Goal: Task Accomplishment & Management: Complete application form

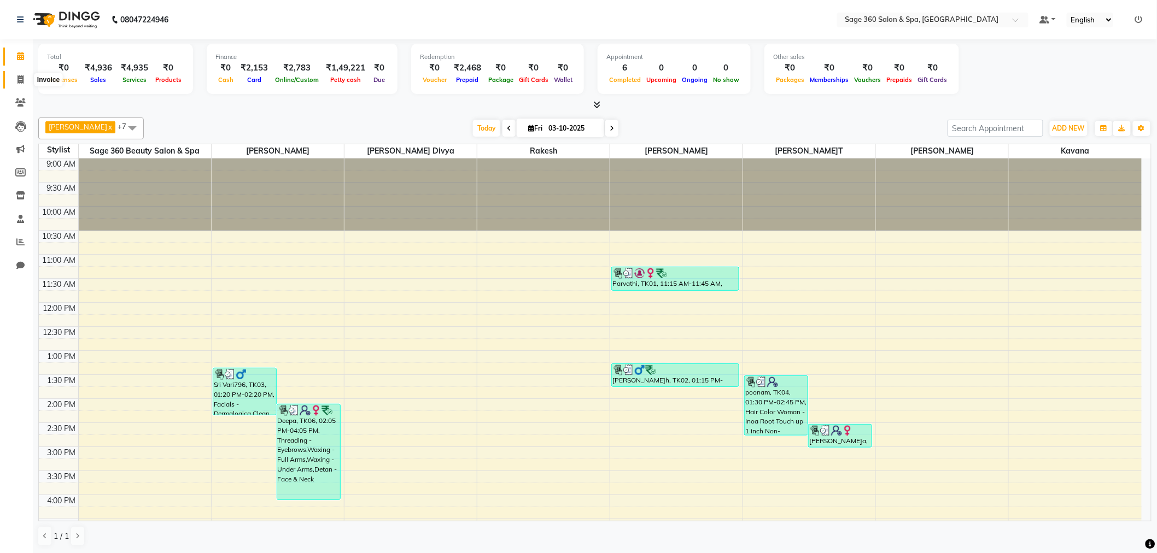
click at [25, 75] on span at bounding box center [20, 80] width 19 height 13
select select "service"
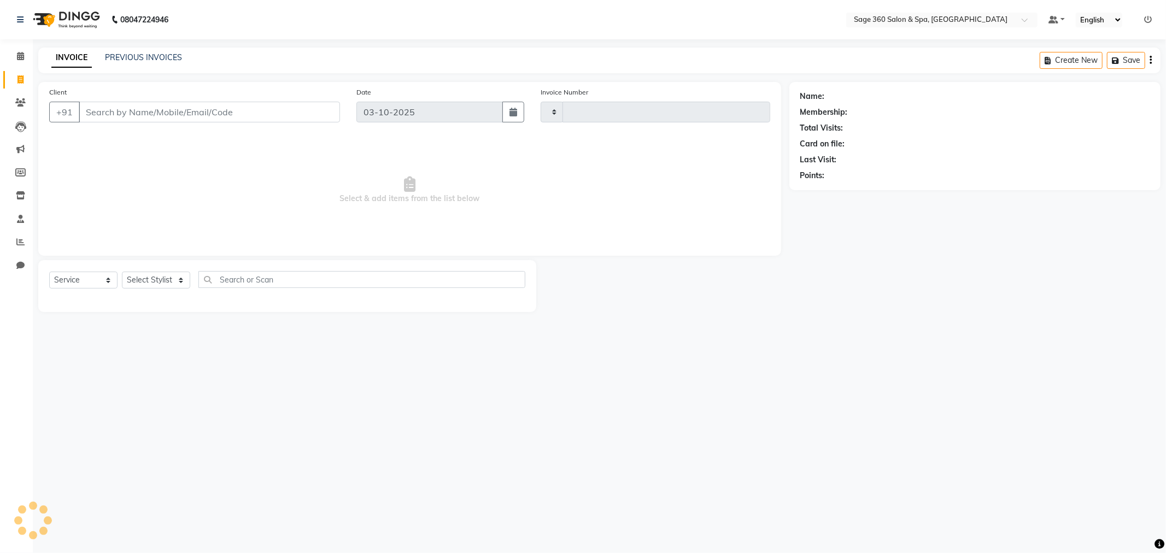
type input "1526"
select select "7678"
click at [192, 277] on select "Select Stylist [PERSON_NAME] [PERSON_NAME] Kavana [PERSON_NAME] [PERSON_NAME] […" at bounding box center [170, 280] width 96 height 17
select select "85325"
click at [122, 272] on select "Select Stylist [PERSON_NAME] [PERSON_NAME] Kavana [PERSON_NAME] [PERSON_NAME] […" at bounding box center [170, 280] width 96 height 17
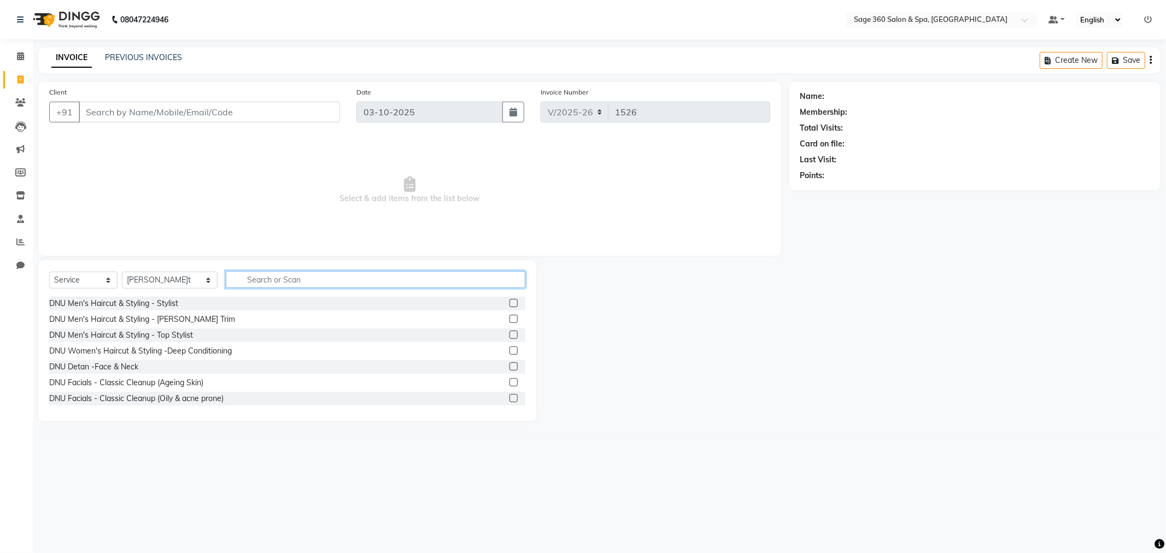
click at [236, 287] on input "text" at bounding box center [376, 279] width 300 height 17
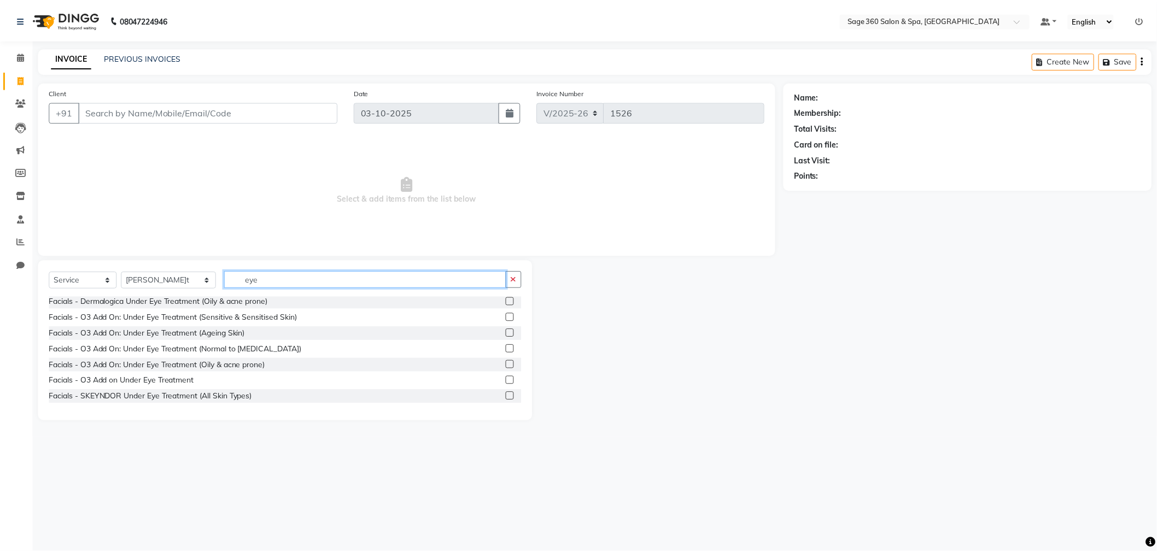
scroll to position [49, 0]
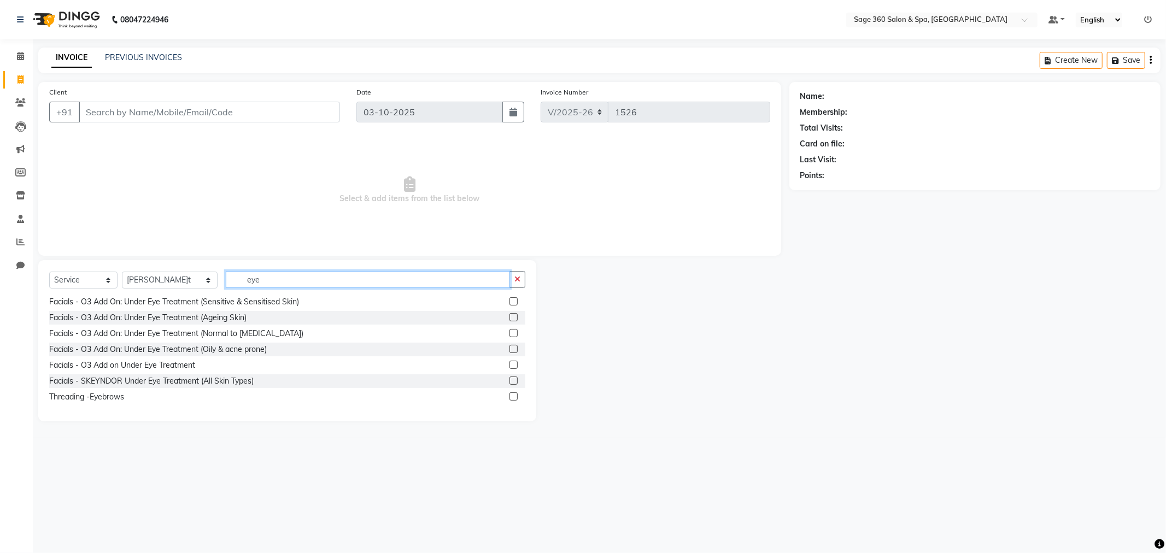
type input "eye"
click at [509, 394] on label at bounding box center [513, 396] width 8 height 8
click at [509, 394] on input "checkbox" at bounding box center [512, 397] width 7 height 7
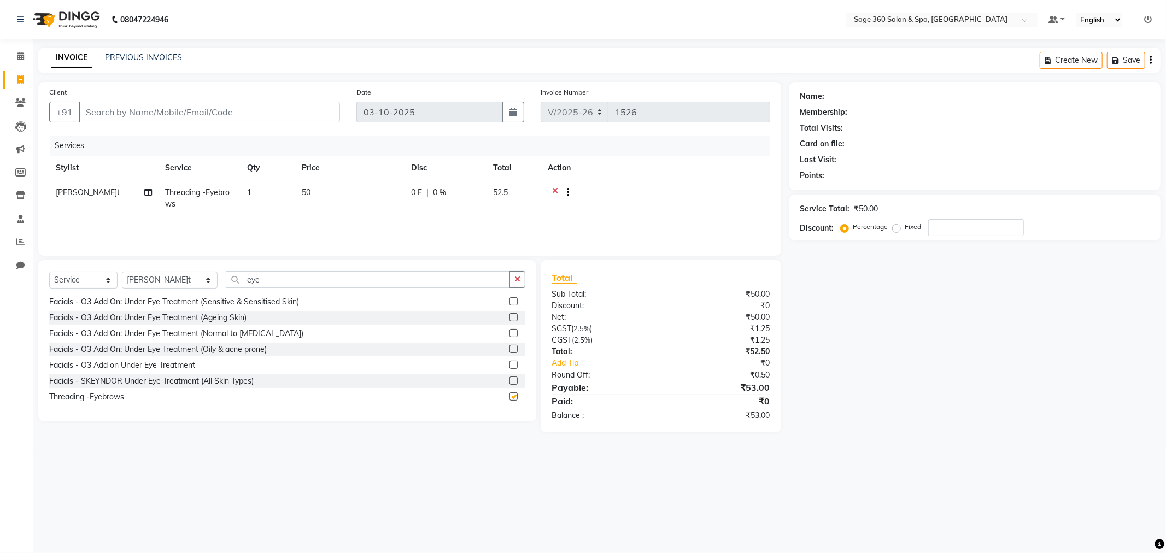
checkbox input "false"
click at [215, 110] on input "Client" at bounding box center [209, 112] width 261 height 21
click at [133, 111] on input "Client" at bounding box center [209, 112] width 261 height 21
type input "7"
type input "0"
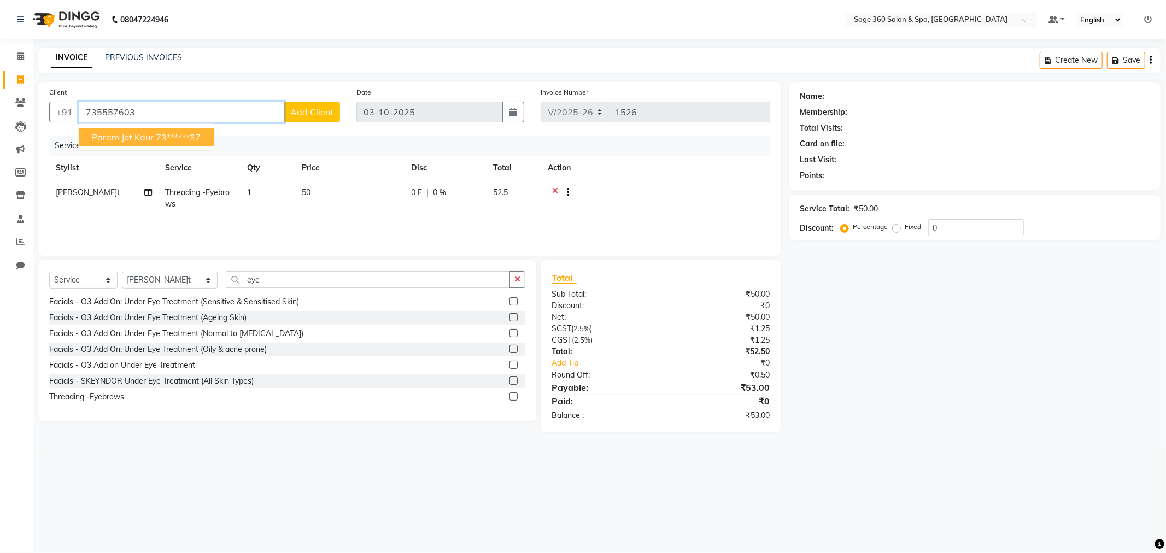
click at [149, 132] on span "param jot kaur" at bounding box center [123, 137] width 62 height 11
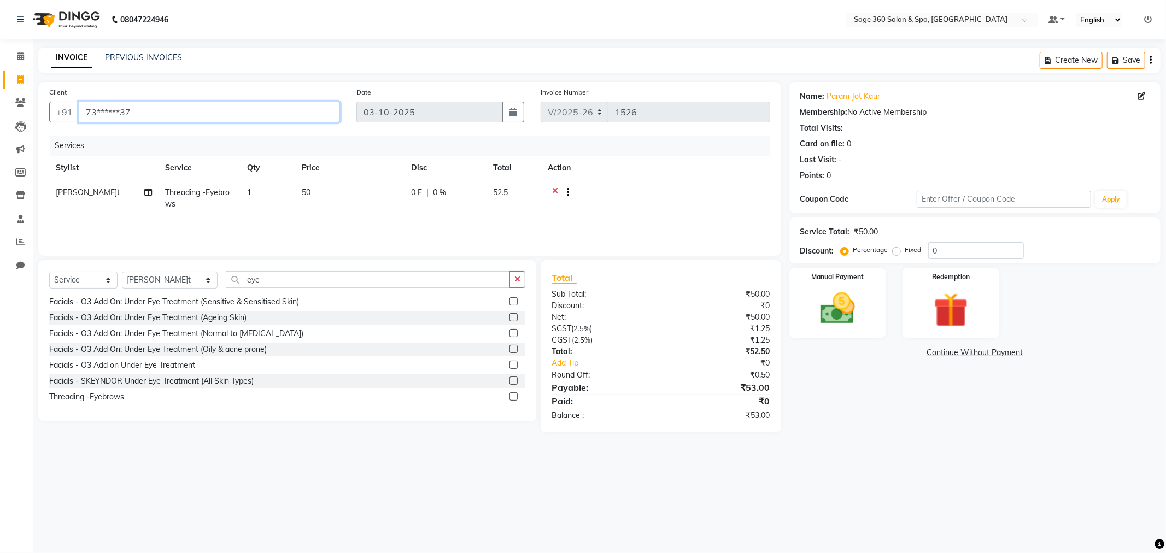
click at [259, 112] on input "73******37" at bounding box center [209, 112] width 261 height 21
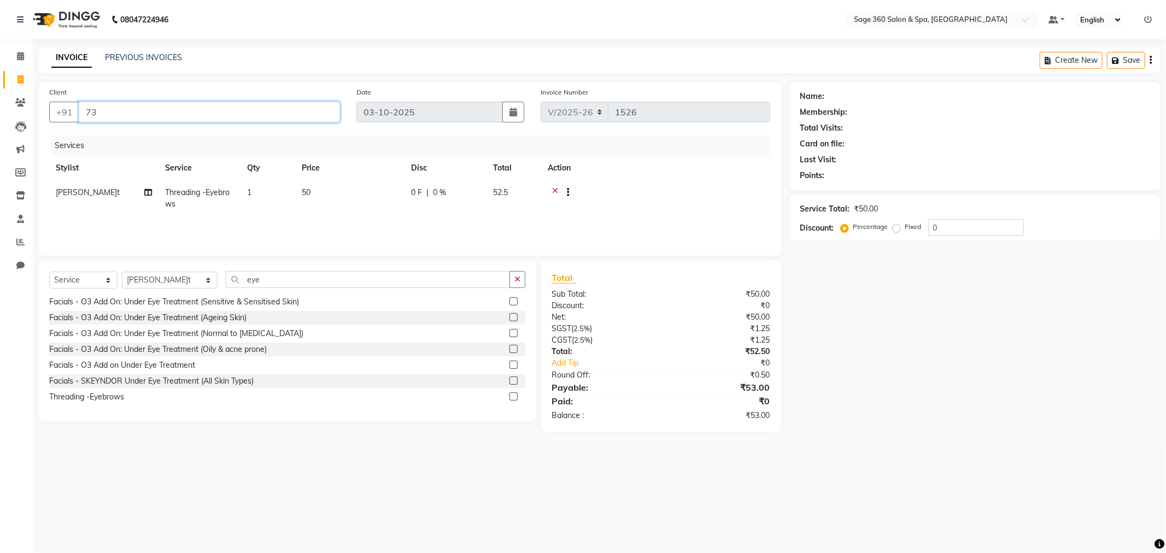
type input "7"
click at [188, 134] on ngb-highlight "74******95" at bounding box center [170, 137] width 45 height 11
type input "74******95"
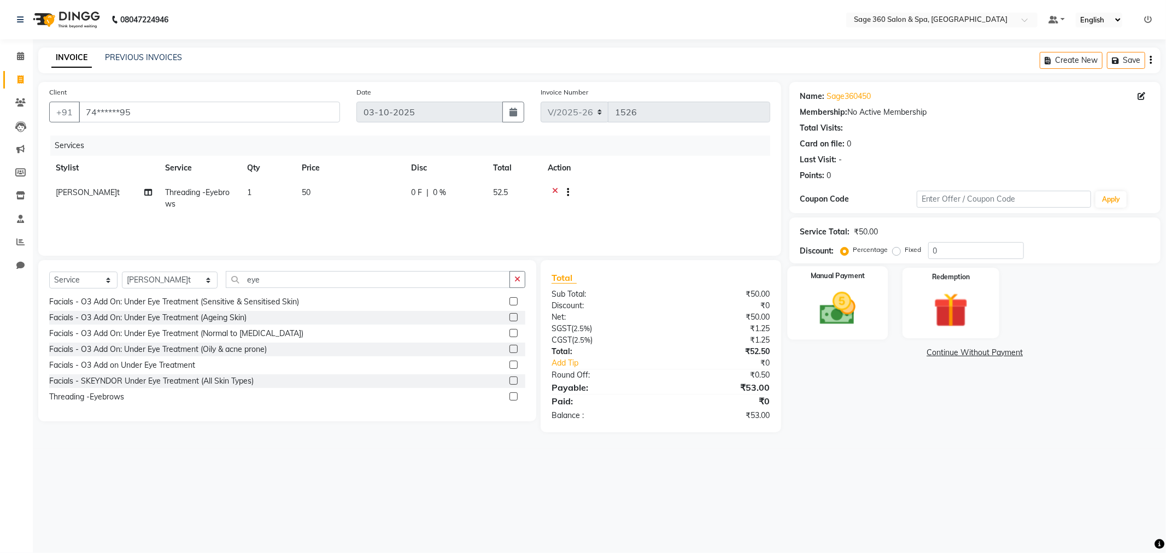
click at [848, 293] on img at bounding box center [837, 309] width 58 height 42
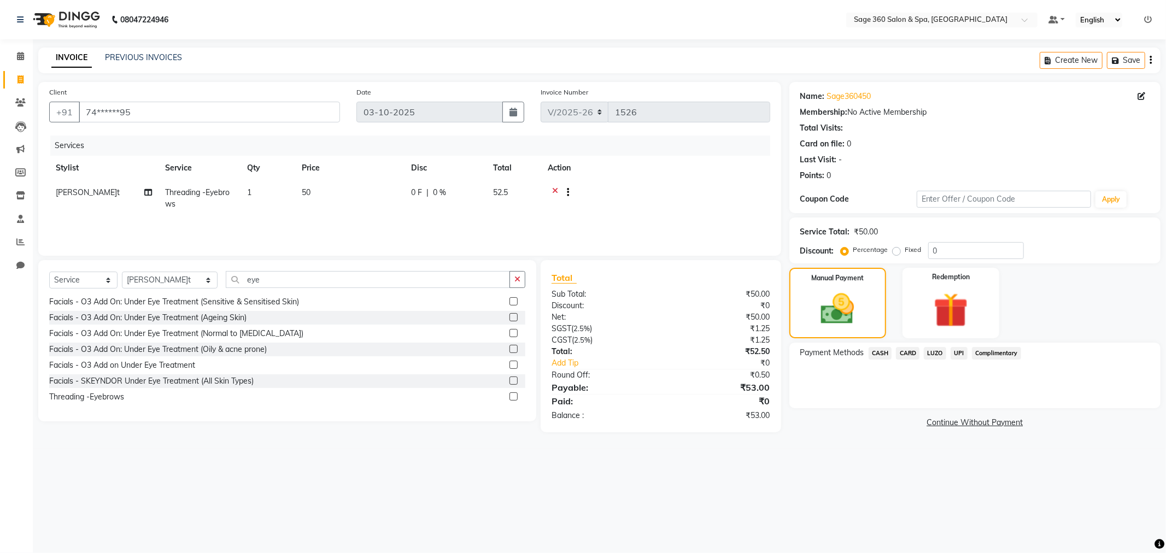
click at [958, 348] on span "UPI" at bounding box center [959, 353] width 17 height 13
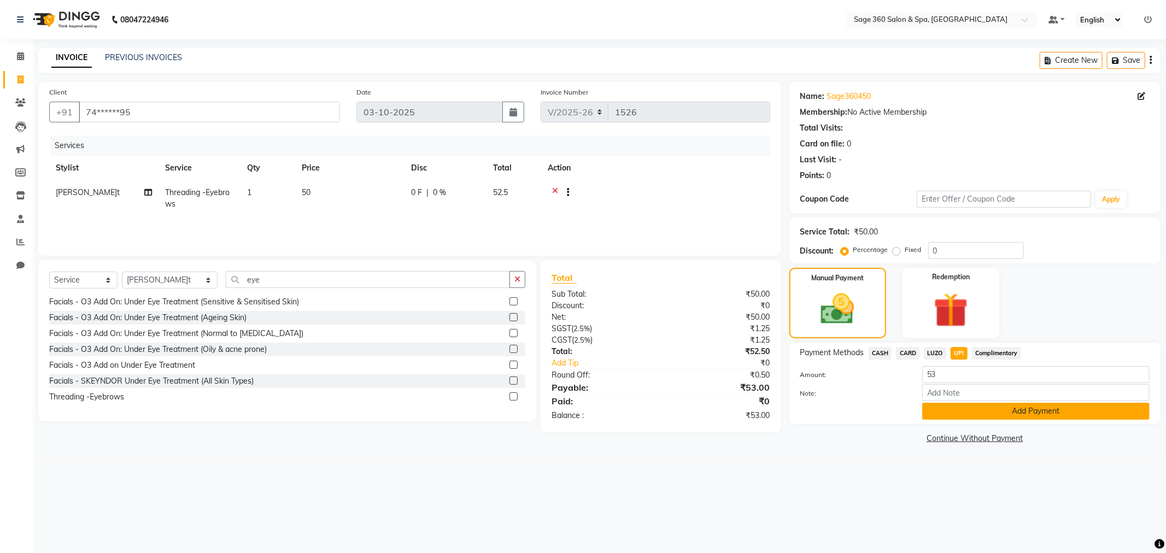
click at [993, 404] on button "Add Payment" at bounding box center [1035, 411] width 227 height 17
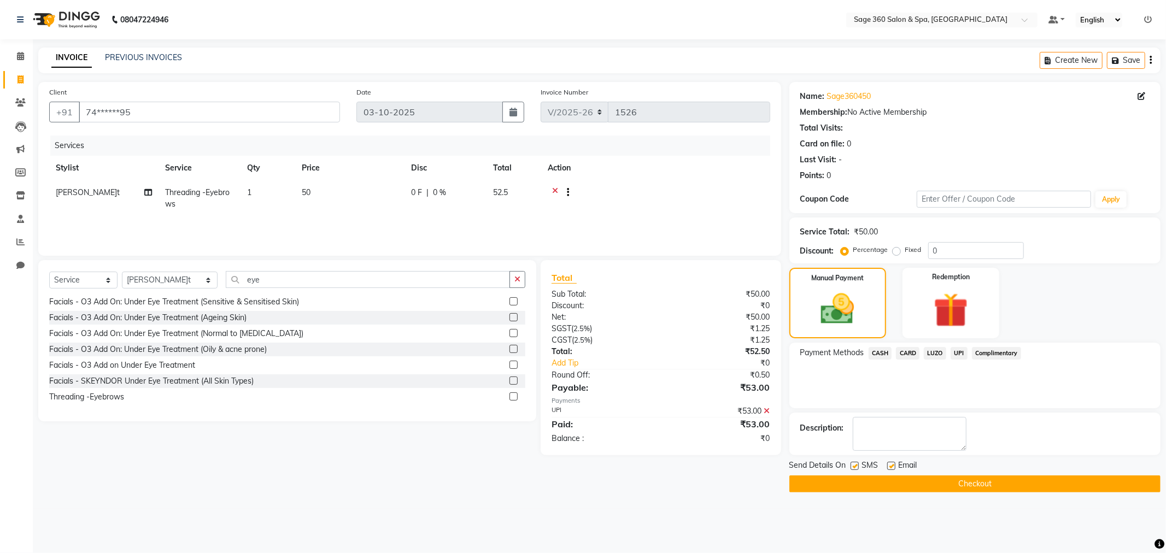
click at [888, 466] on label at bounding box center [891, 466] width 8 height 8
click at [888, 466] on input "checkbox" at bounding box center [890, 466] width 7 height 7
checkbox input "false"
click at [889, 482] on button "Checkout" at bounding box center [974, 484] width 371 height 17
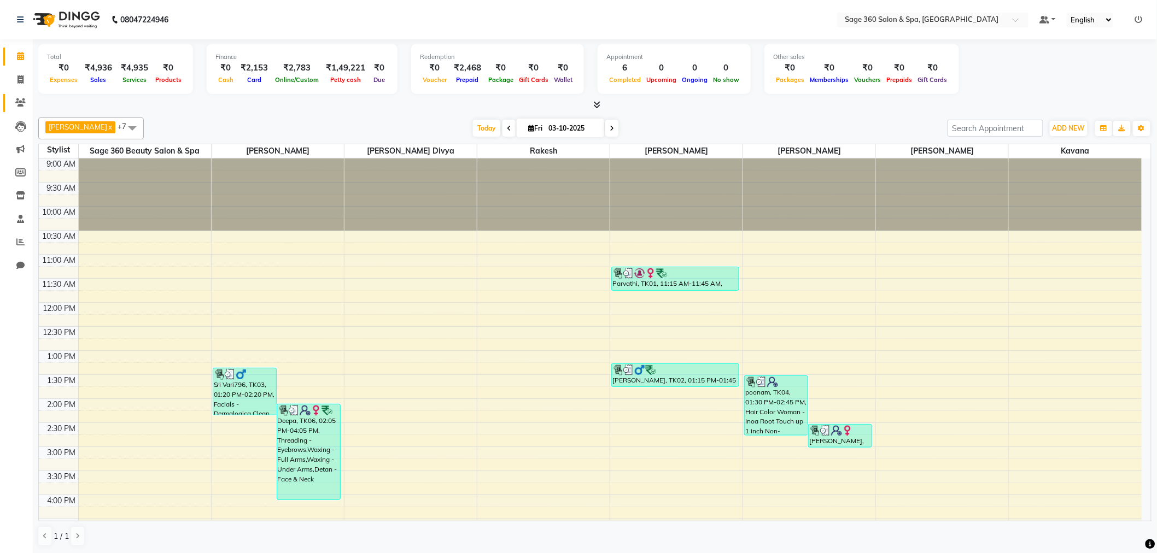
scroll to position [121, 0]
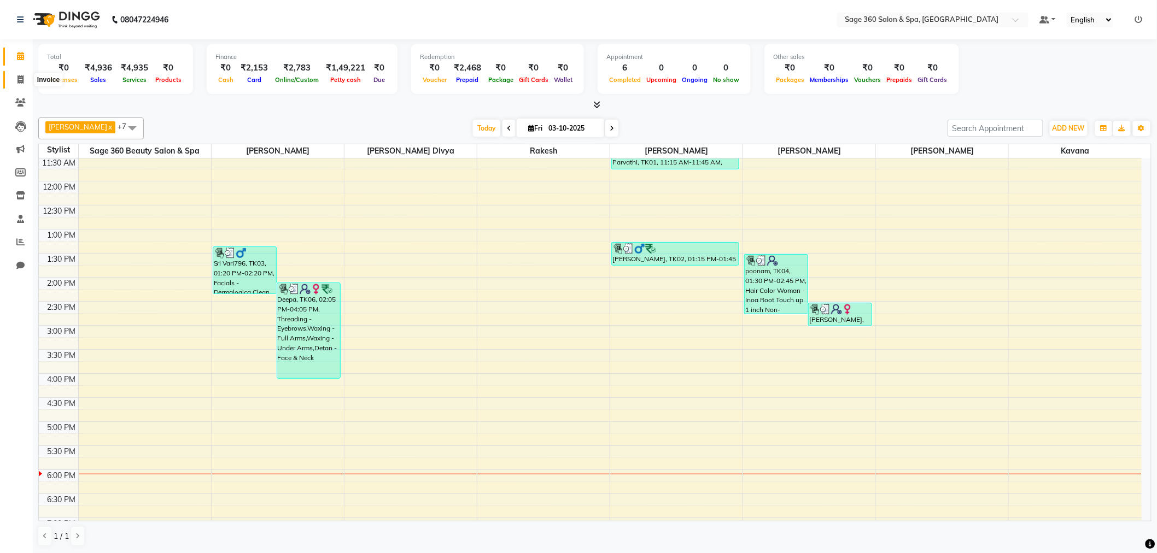
click at [20, 80] on icon at bounding box center [20, 79] width 6 height 8
select select "service"
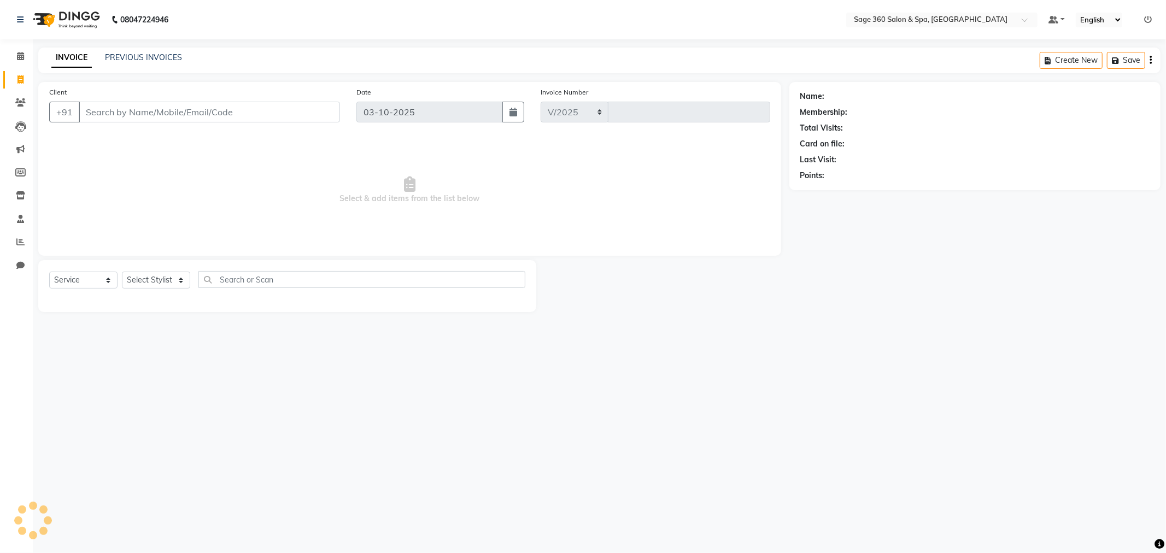
select select "7678"
type input "1527"
click at [172, 112] on input "Client" at bounding box center [209, 112] width 261 height 21
type input "9663853003"
click at [294, 113] on span "Add Client" at bounding box center [311, 112] width 43 height 11
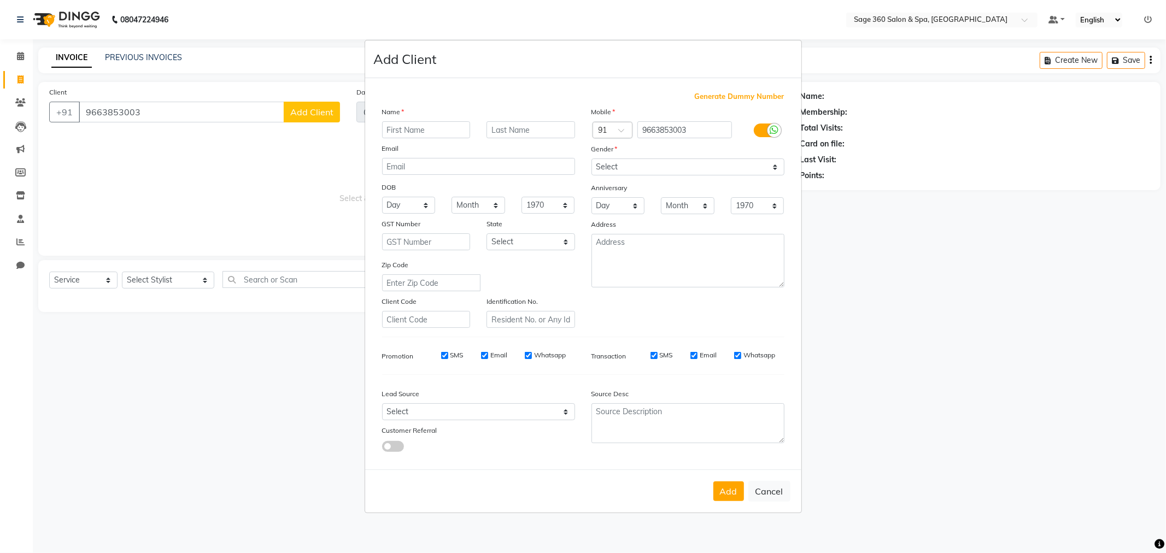
click at [407, 127] on input "text" at bounding box center [426, 129] width 89 height 17
type input "[PERSON_NAME]"
click at [646, 159] on select "Select [DEMOGRAPHIC_DATA] [DEMOGRAPHIC_DATA] Other Prefer Not To Say" at bounding box center [687, 167] width 193 height 17
select select "[DEMOGRAPHIC_DATA]"
click at [591, 159] on select "Select [DEMOGRAPHIC_DATA] [DEMOGRAPHIC_DATA] Other Prefer Not To Say" at bounding box center [687, 167] width 193 height 17
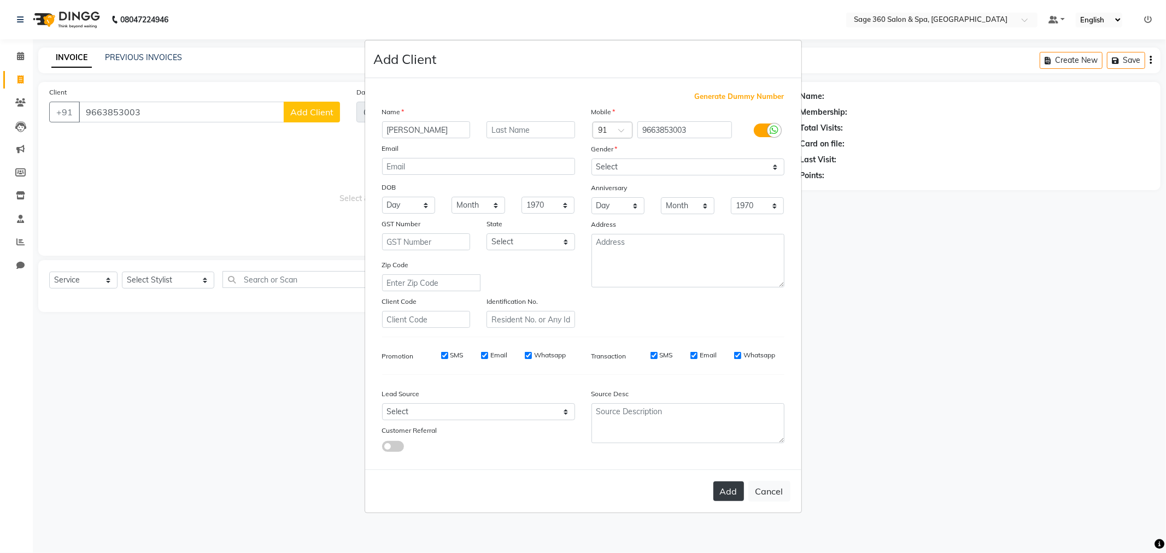
click at [731, 498] on button "Add" at bounding box center [728, 492] width 31 height 20
type input "96******03"
select select
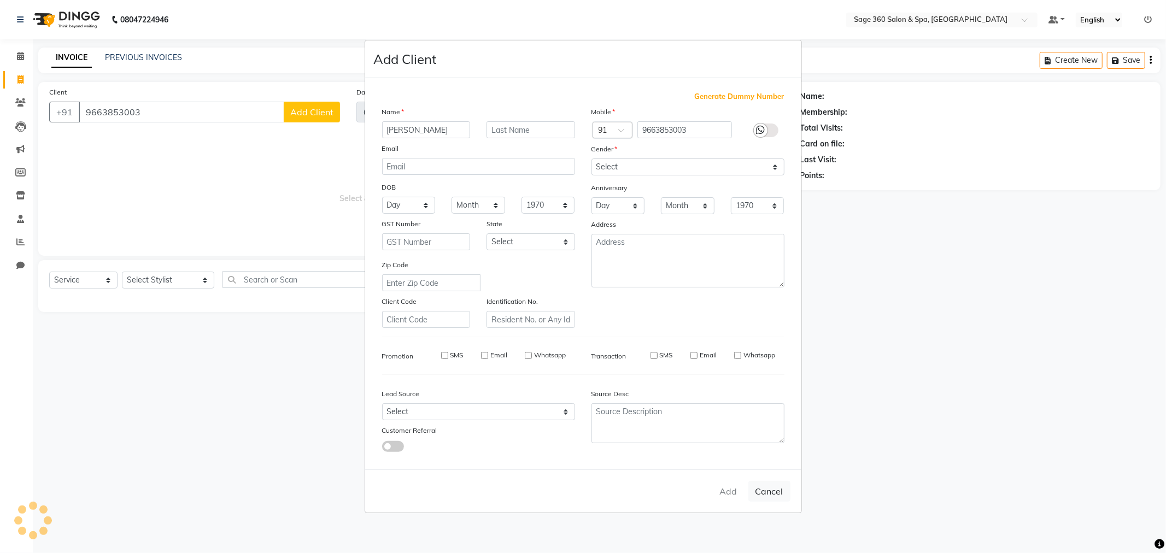
select select
checkbox input "false"
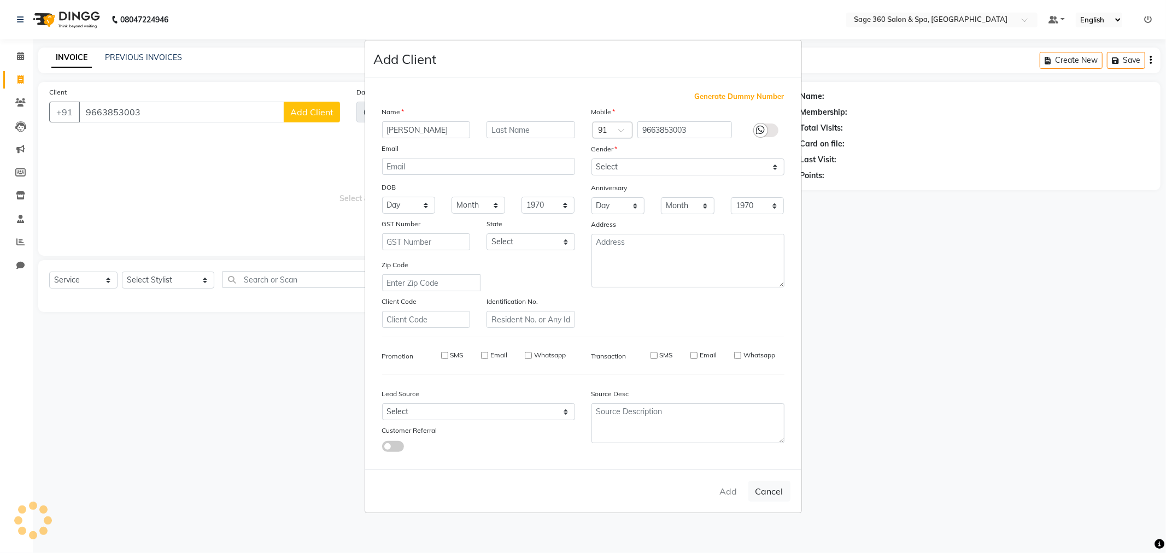
checkbox input "false"
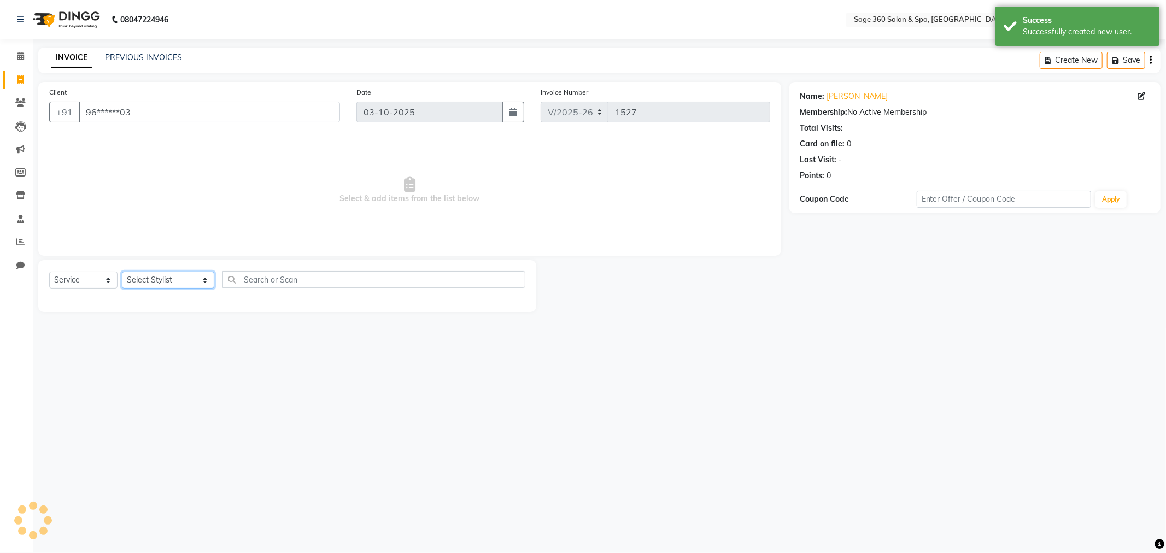
click at [179, 283] on select "Select Stylist [PERSON_NAME] [PERSON_NAME] Kavana [PERSON_NAME] [PERSON_NAME] […" at bounding box center [168, 280] width 92 height 17
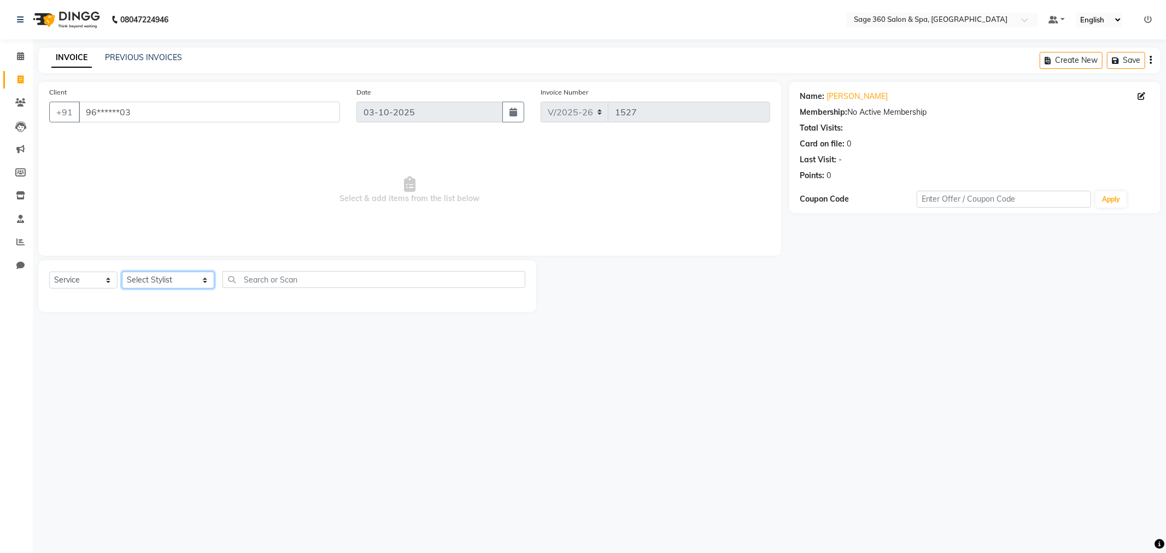
select select "90511"
click at [122, 272] on select "Select Stylist [PERSON_NAME] [PERSON_NAME] Kavana [PERSON_NAME] [PERSON_NAME] […" at bounding box center [168, 280] width 92 height 17
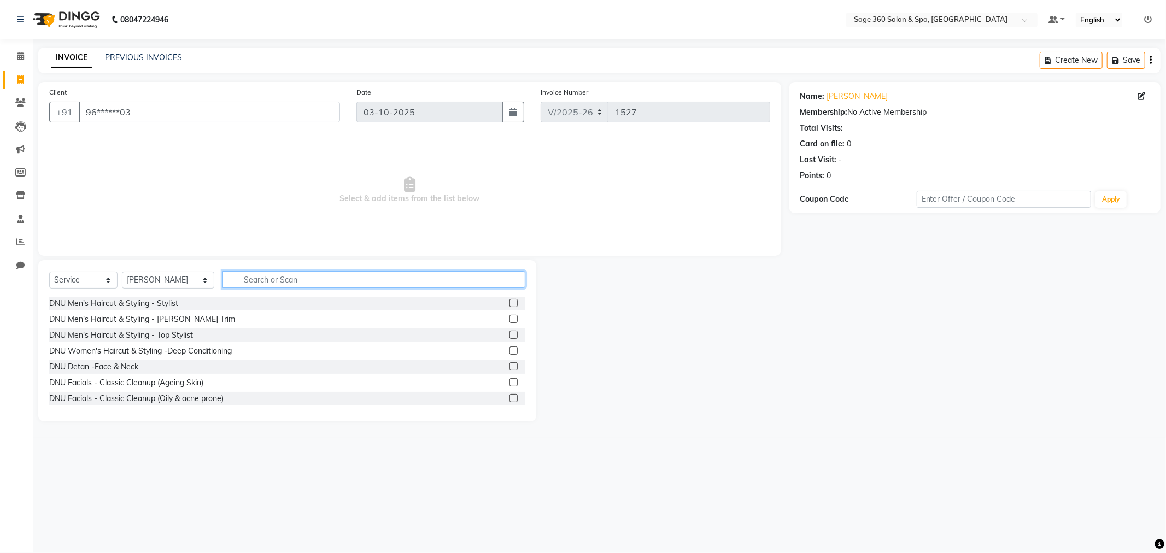
click at [245, 277] on input "text" at bounding box center [373, 279] width 303 height 17
type input "blow"
click at [175, 302] on div "Blow Dry & Styling -Wash & Blast dry" at bounding box center [114, 303] width 131 height 11
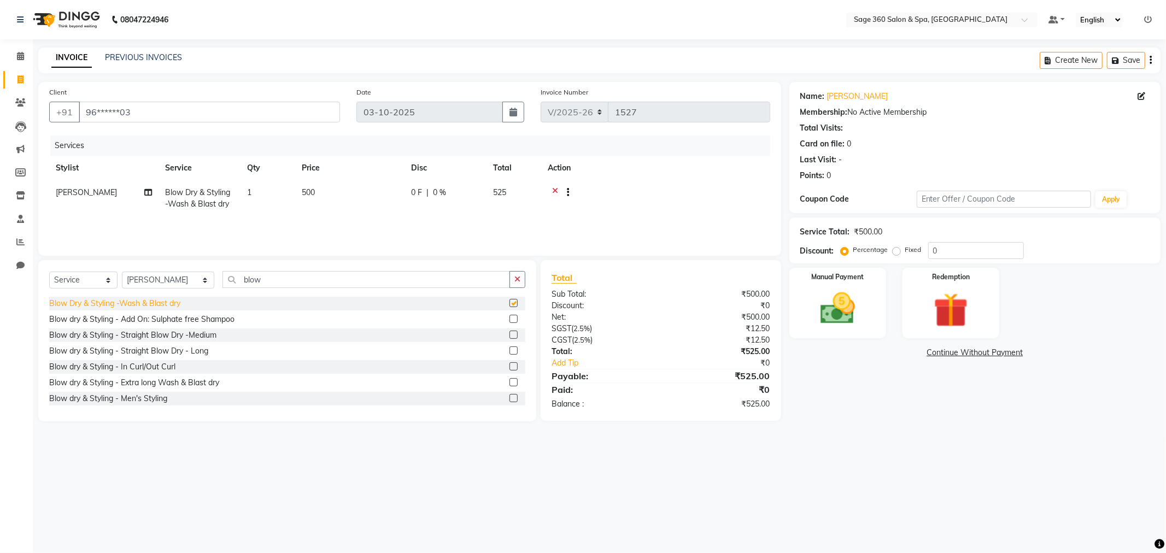
checkbox input "false"
click at [156, 333] on div "Blow dry & Styling - Straight Blow Dry -Medium" at bounding box center [132, 335] width 167 height 11
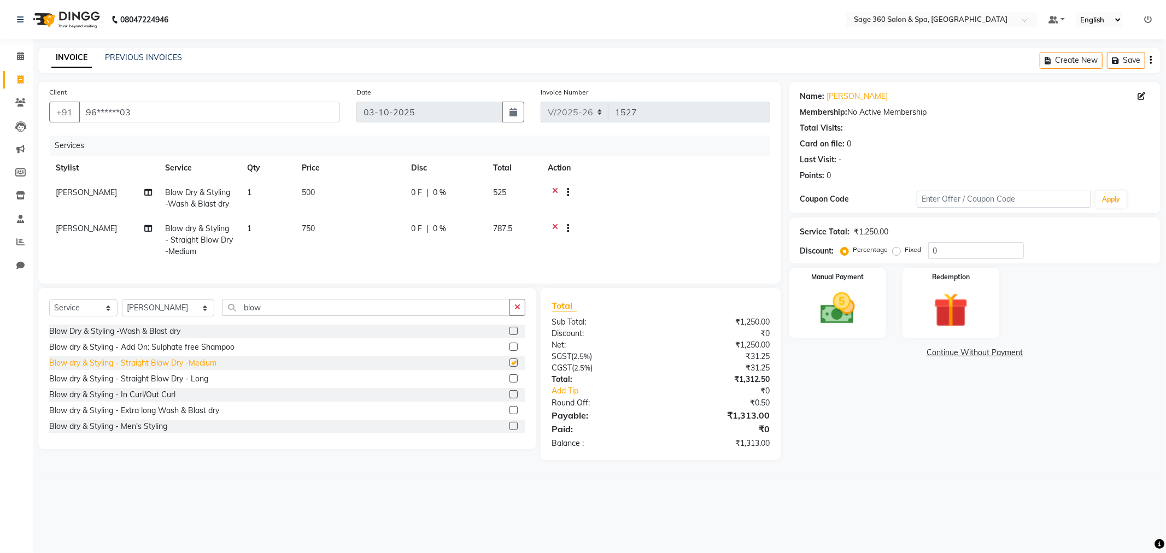
checkbox input "false"
click at [556, 189] on icon at bounding box center [555, 194] width 6 height 14
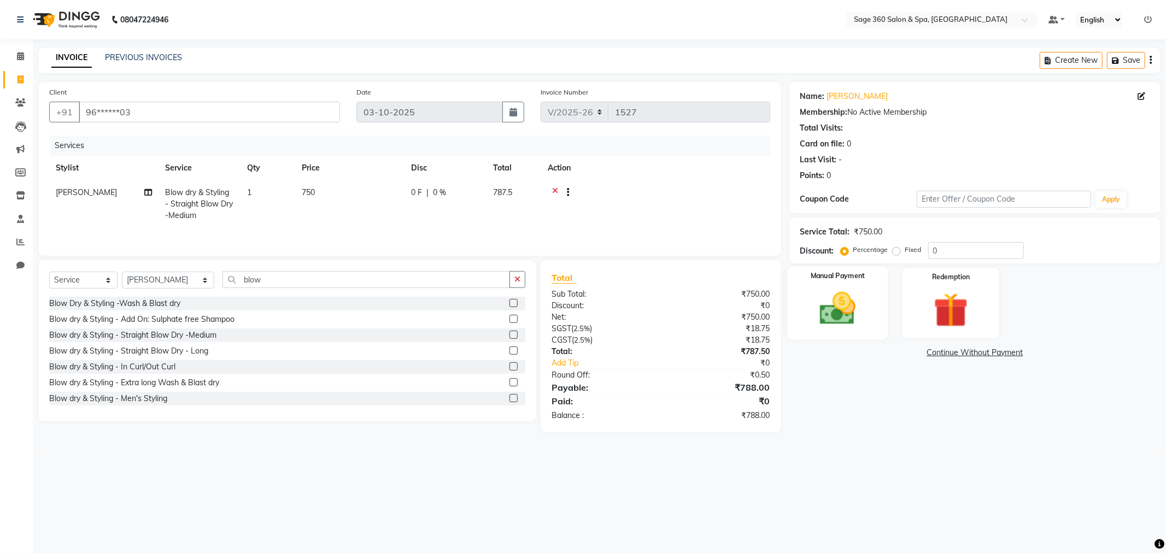
click at [871, 322] on div "Manual Payment" at bounding box center [837, 302] width 101 height 73
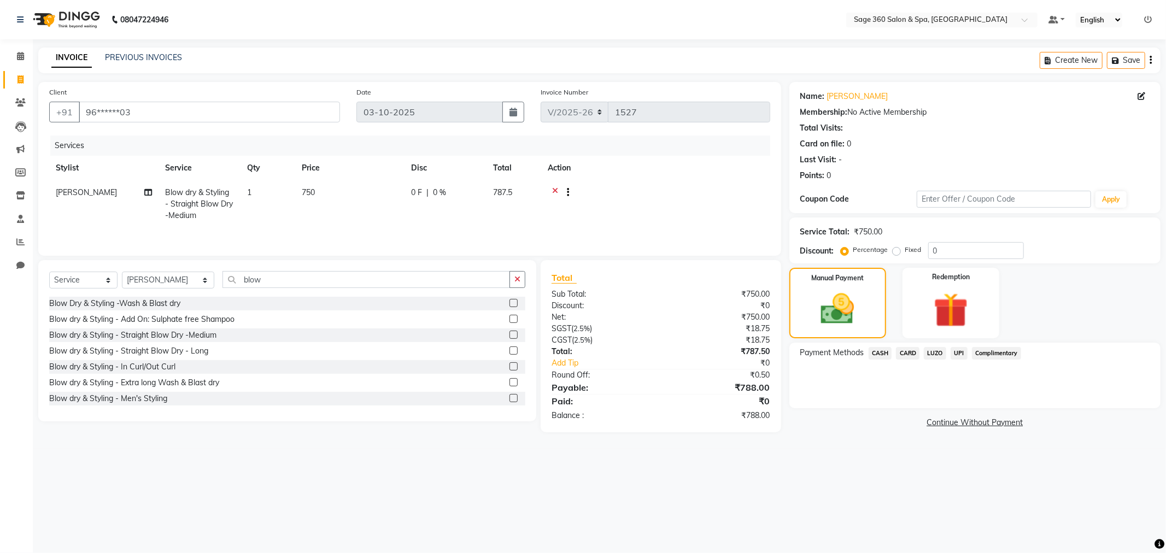
click at [953, 353] on span "UPI" at bounding box center [959, 353] width 17 height 13
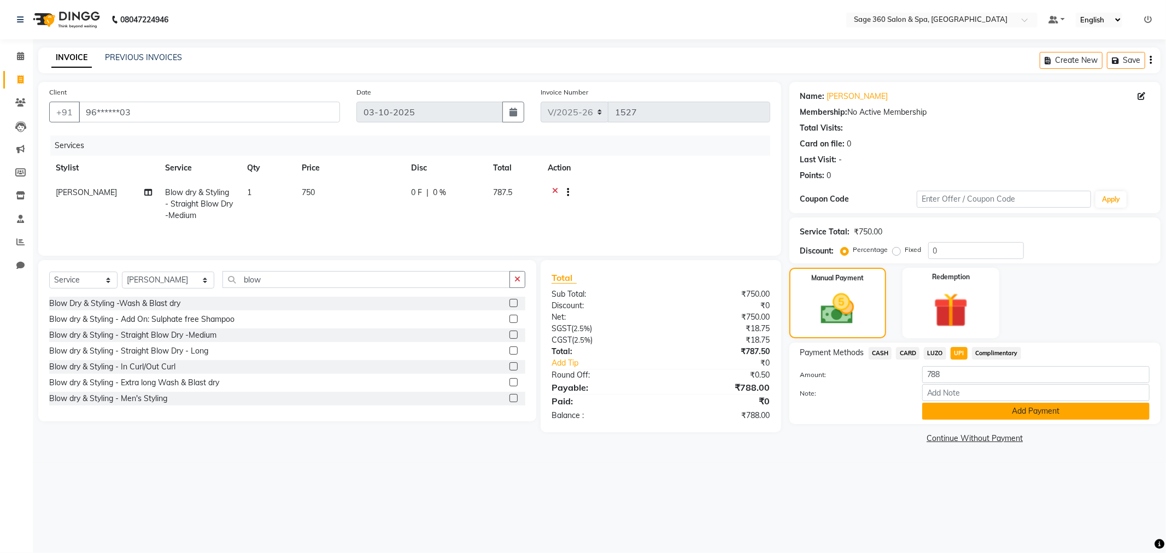
click at [1025, 410] on button "Add Payment" at bounding box center [1035, 411] width 227 height 17
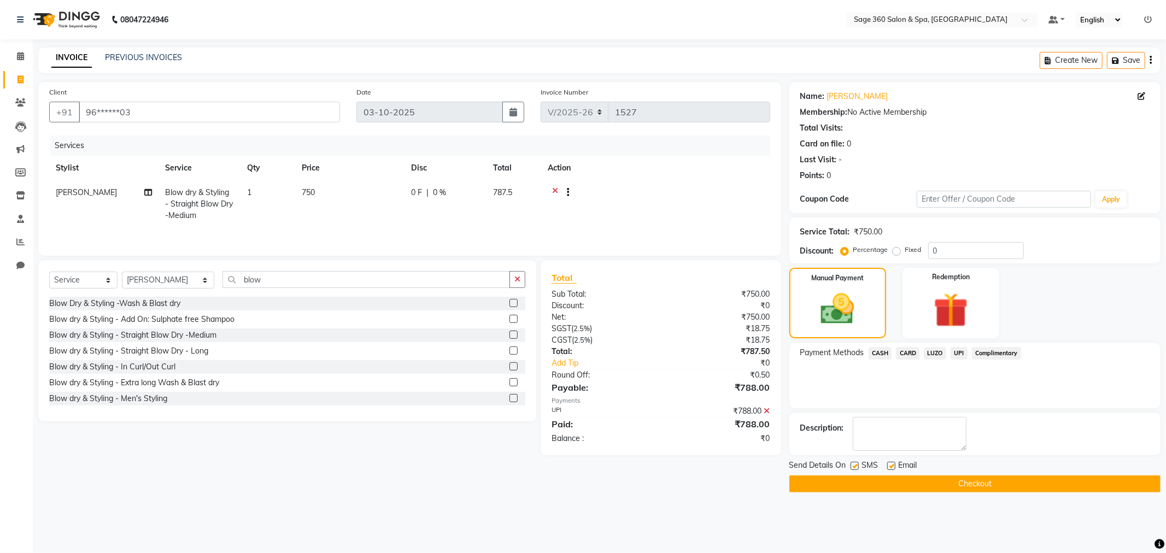
click at [892, 465] on label at bounding box center [891, 466] width 8 height 8
click at [892, 465] on input "checkbox" at bounding box center [890, 466] width 7 height 7
checkbox input "false"
click at [894, 482] on button "Checkout" at bounding box center [974, 484] width 371 height 17
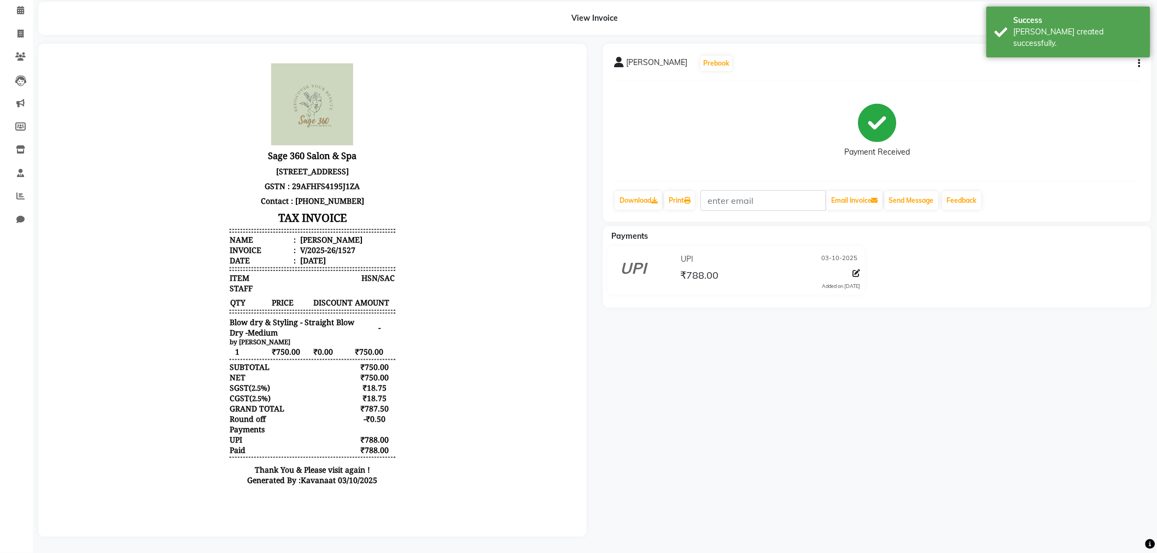
scroll to position [55, 0]
